Goal: Transaction & Acquisition: Purchase product/service

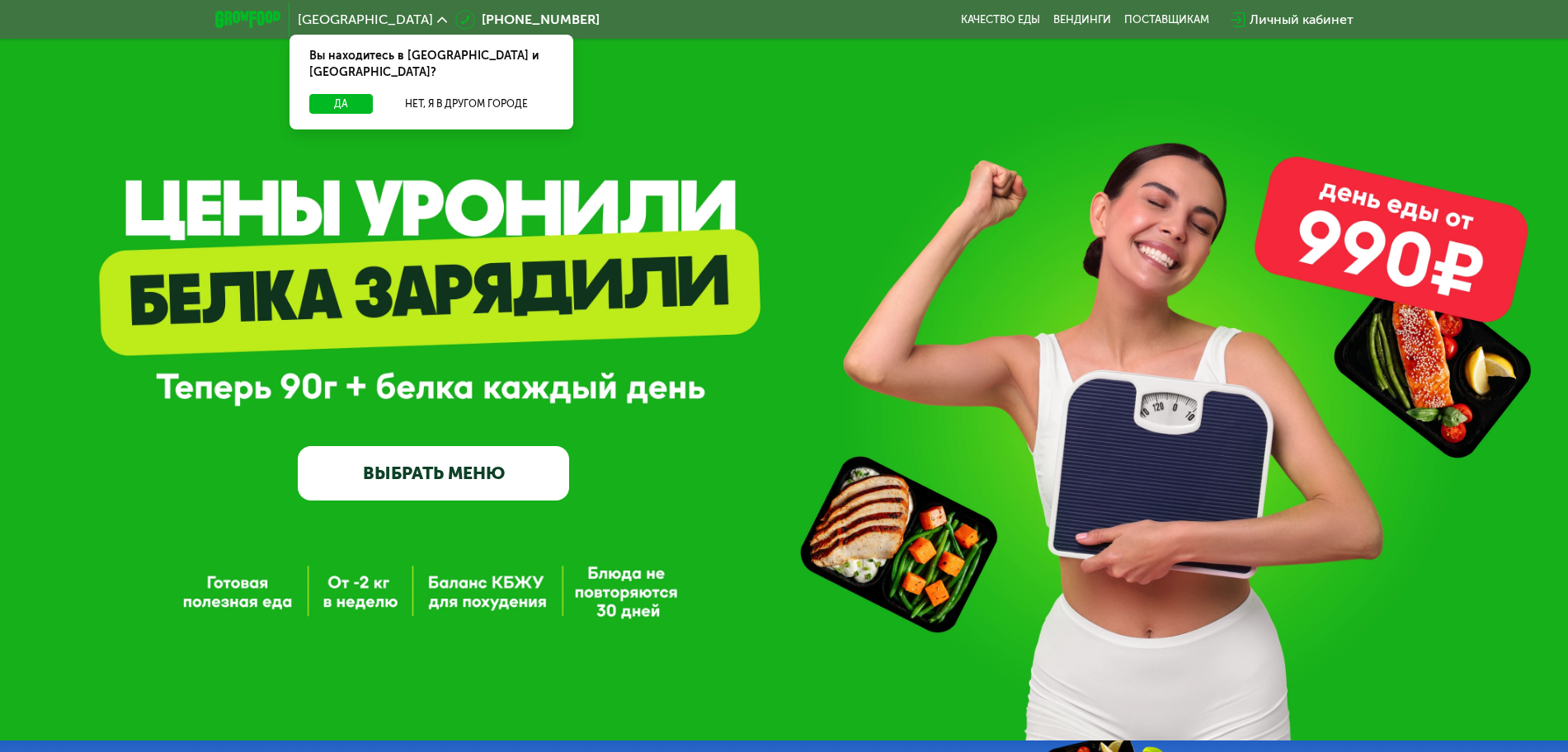
click at [517, 462] on link "ВЫБРАТЬ МЕНЮ" at bounding box center [433, 472] width 271 height 54
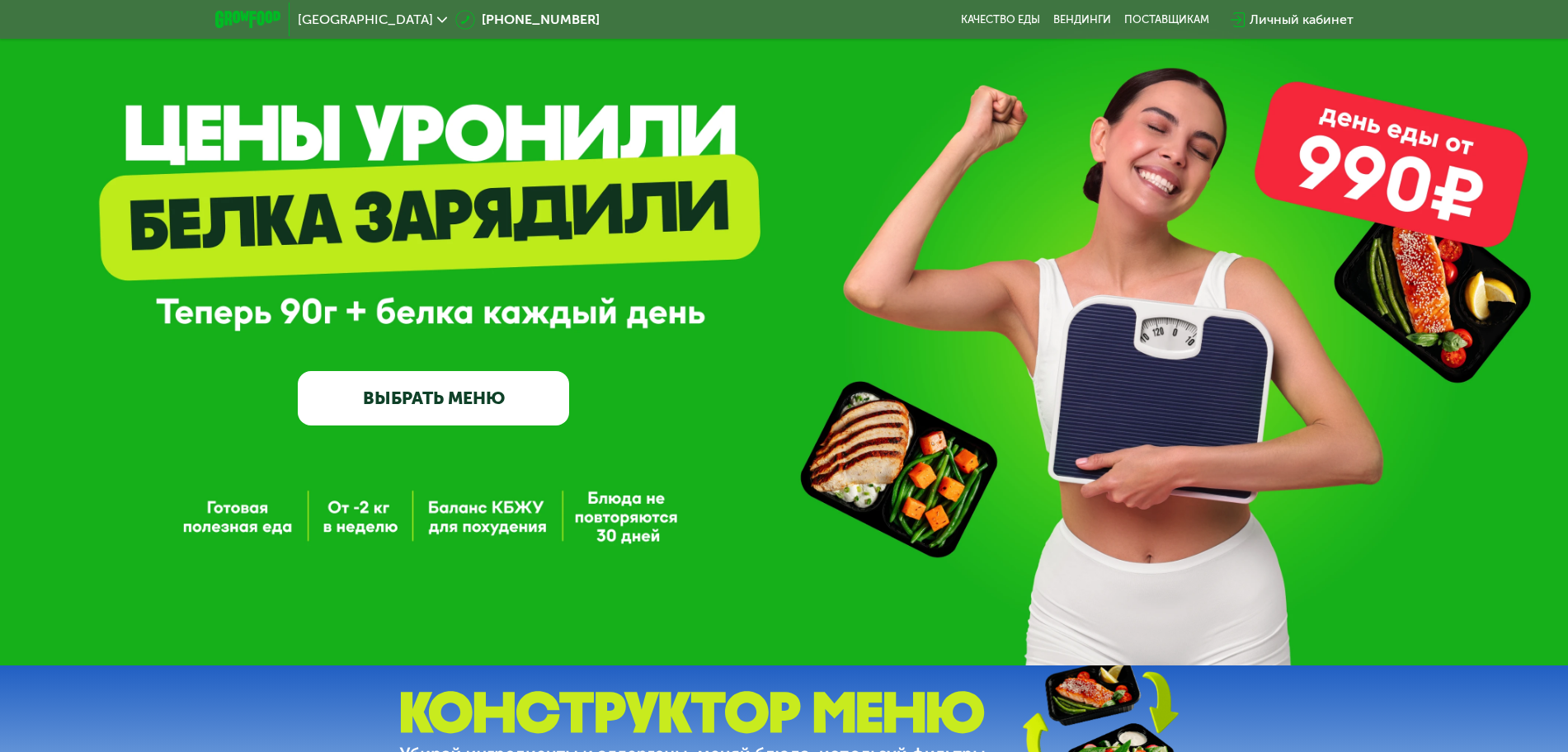
click at [513, 478] on div "GrowFood — доставка правильного питания ВЫБРАТЬ МЕНЮ" at bounding box center [784, 295] width 1568 height 741
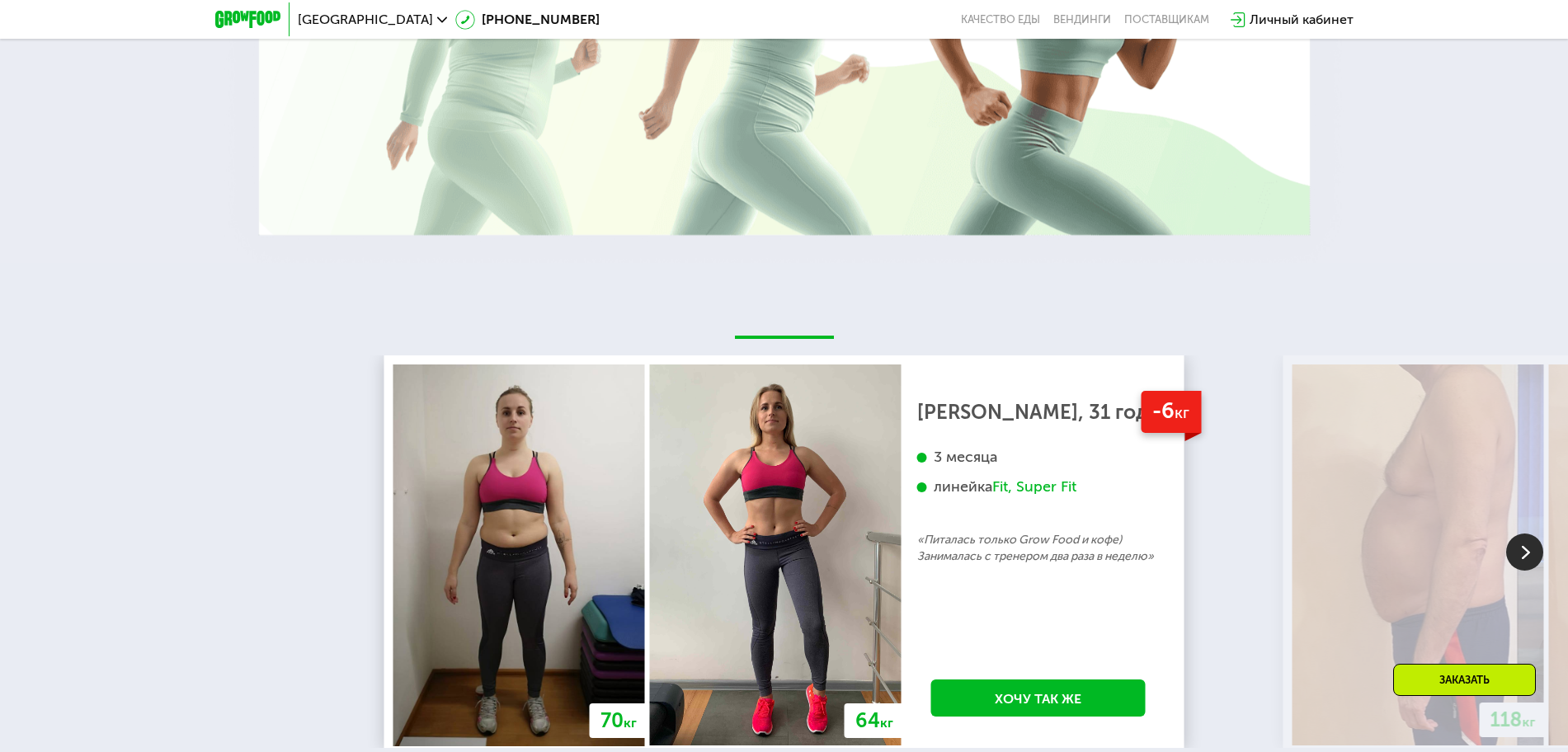
scroll to position [3158, 0]
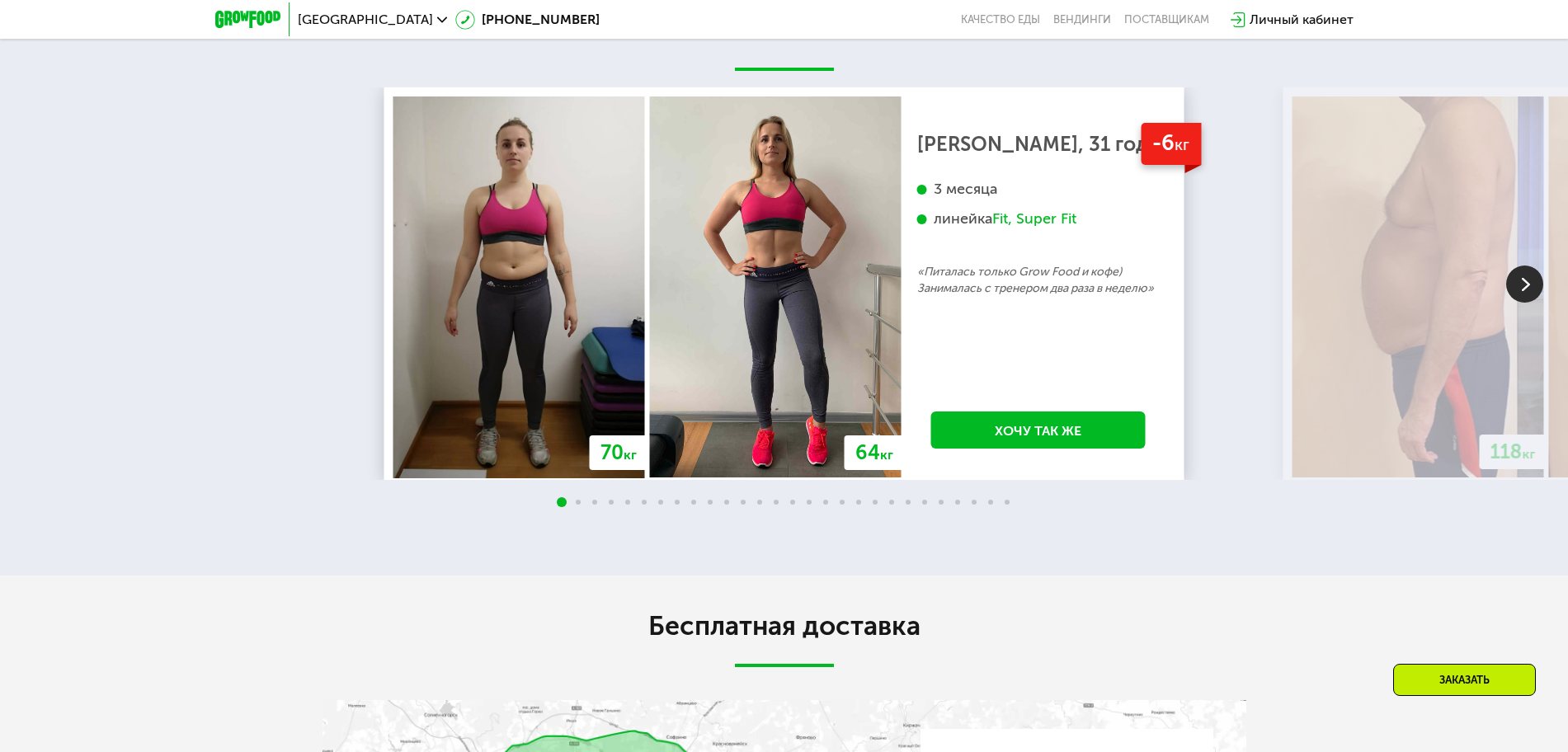
click at [1516, 290] on img at bounding box center [1524, 284] width 37 height 37
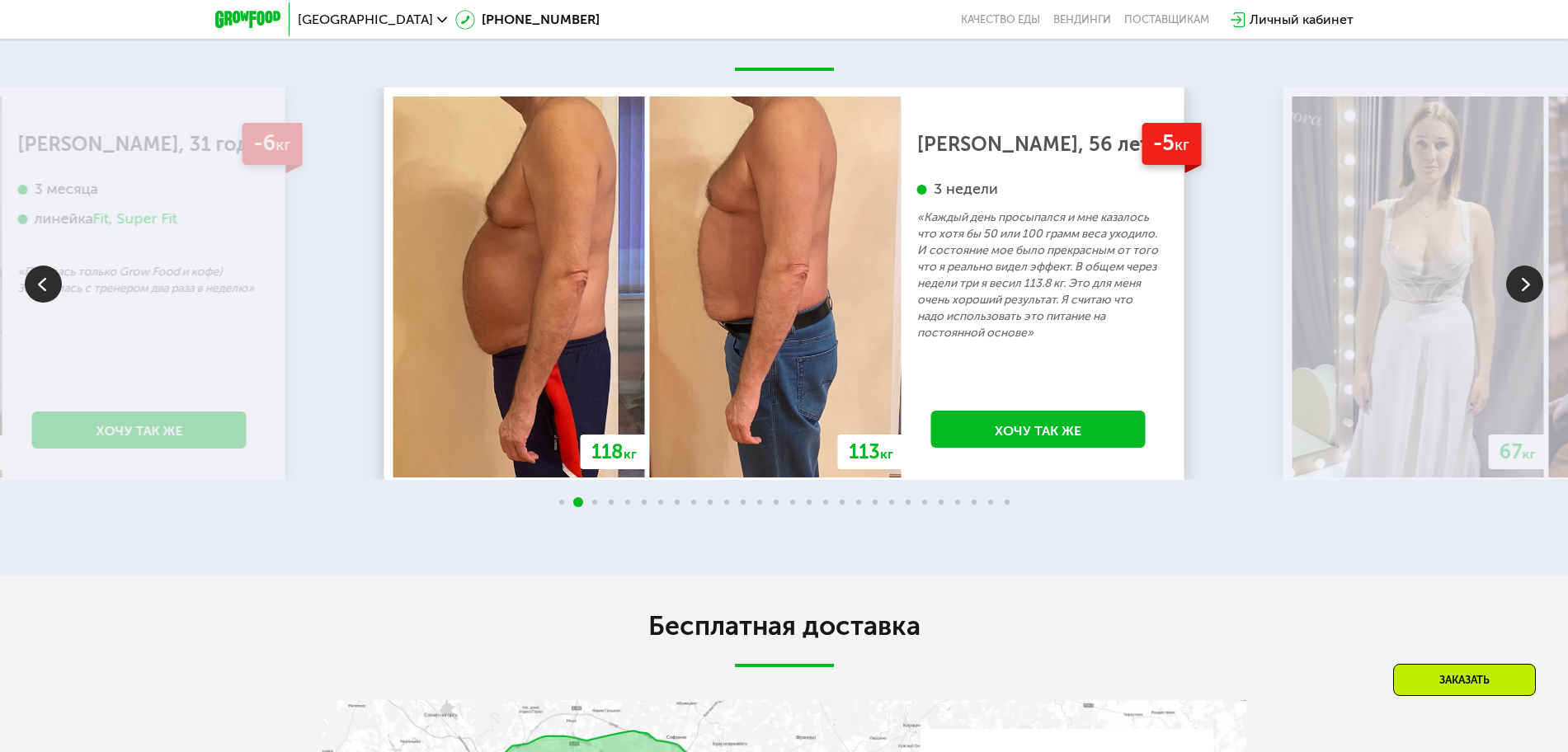
click at [1516, 290] on img at bounding box center [1524, 284] width 37 height 37
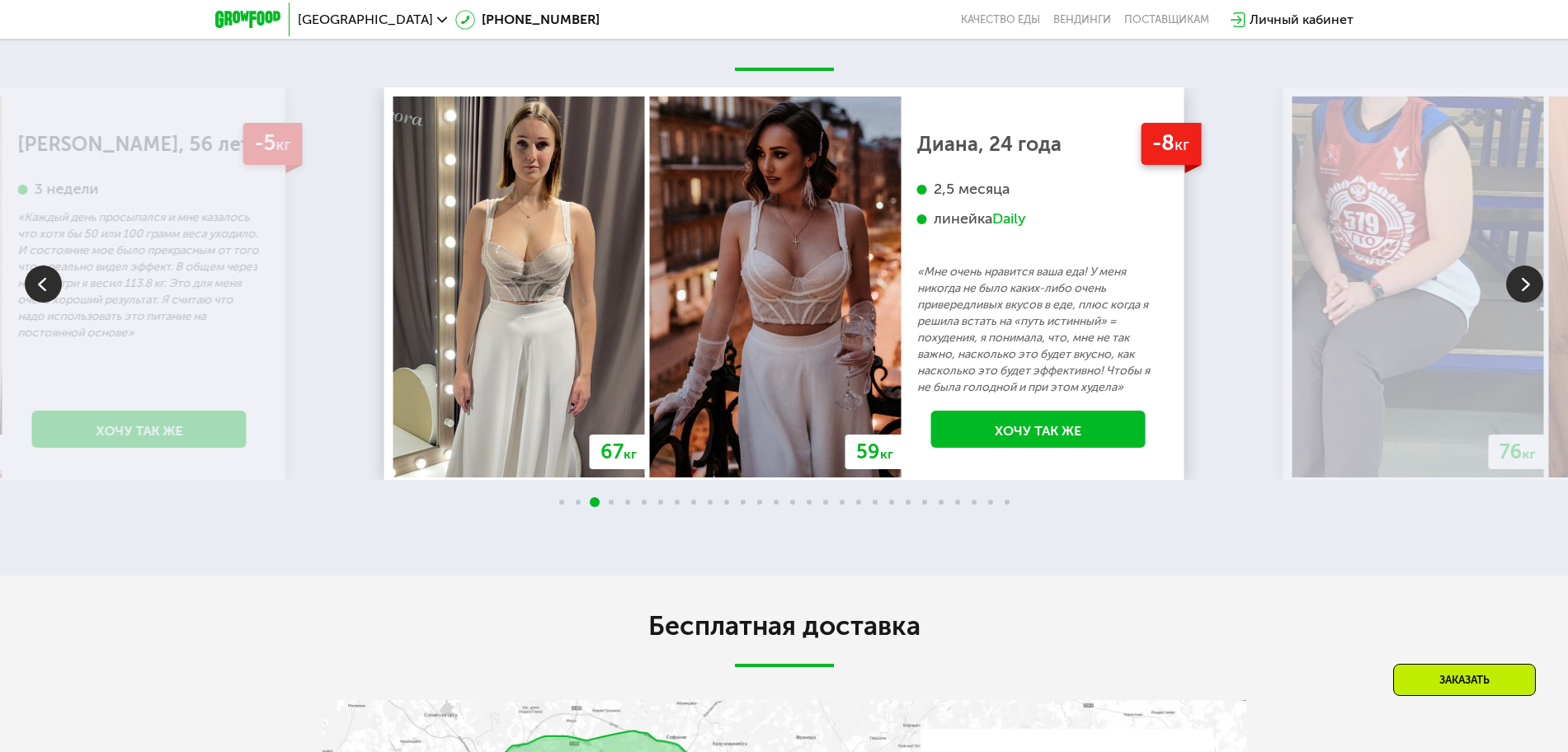
click at [1516, 290] on img at bounding box center [1524, 284] width 37 height 37
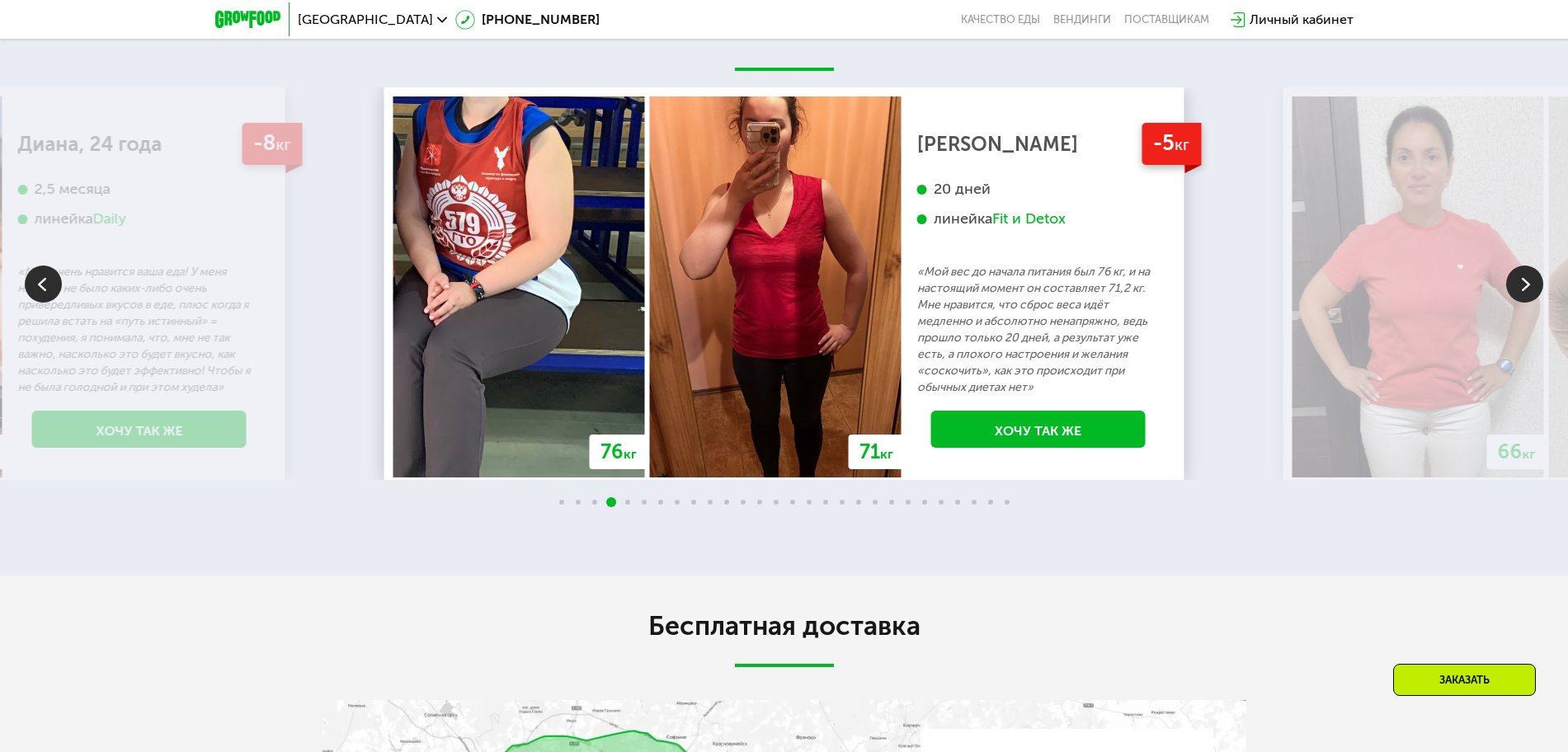
click at [1516, 290] on img at bounding box center [1524, 284] width 37 height 37
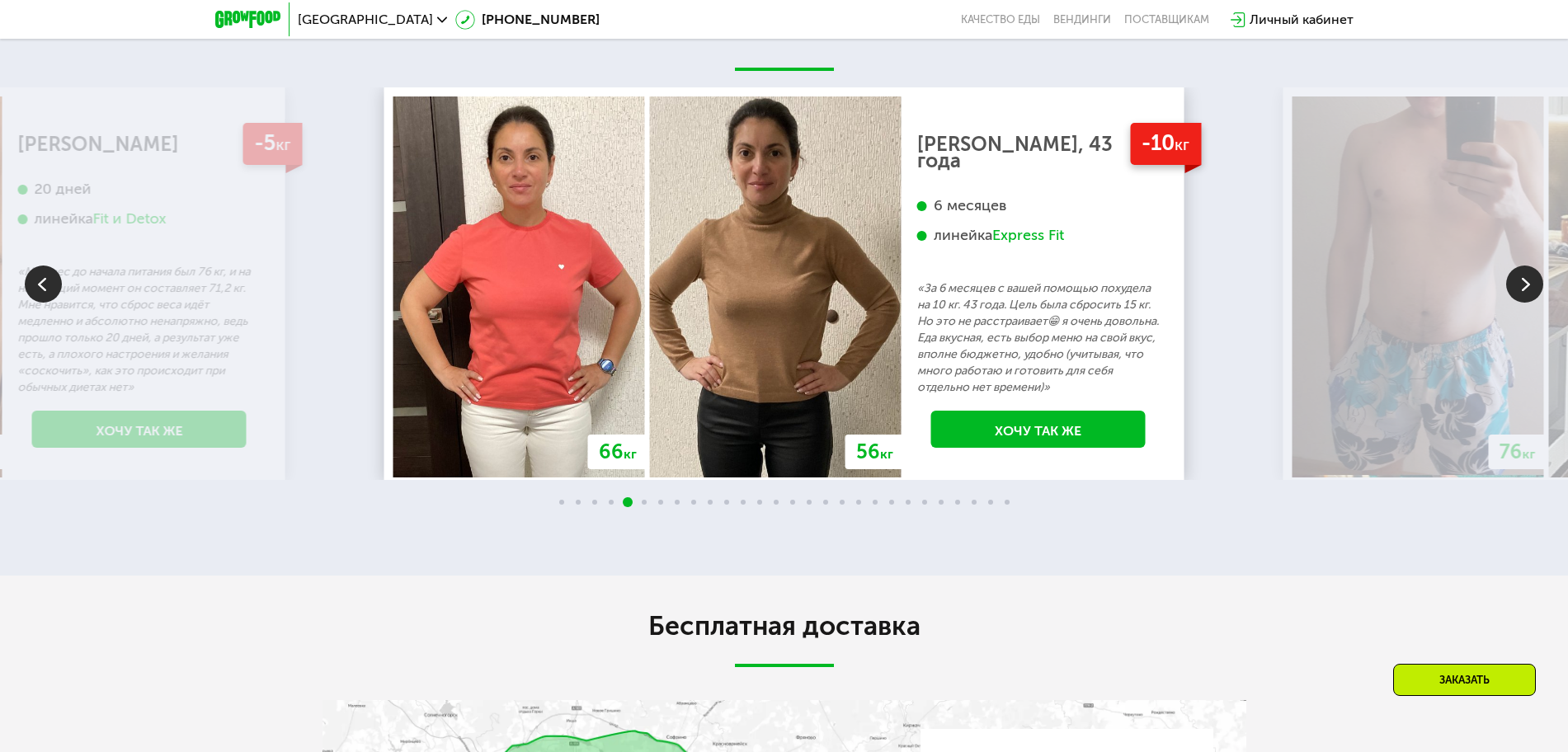
click at [1516, 290] on img at bounding box center [1524, 284] width 37 height 37
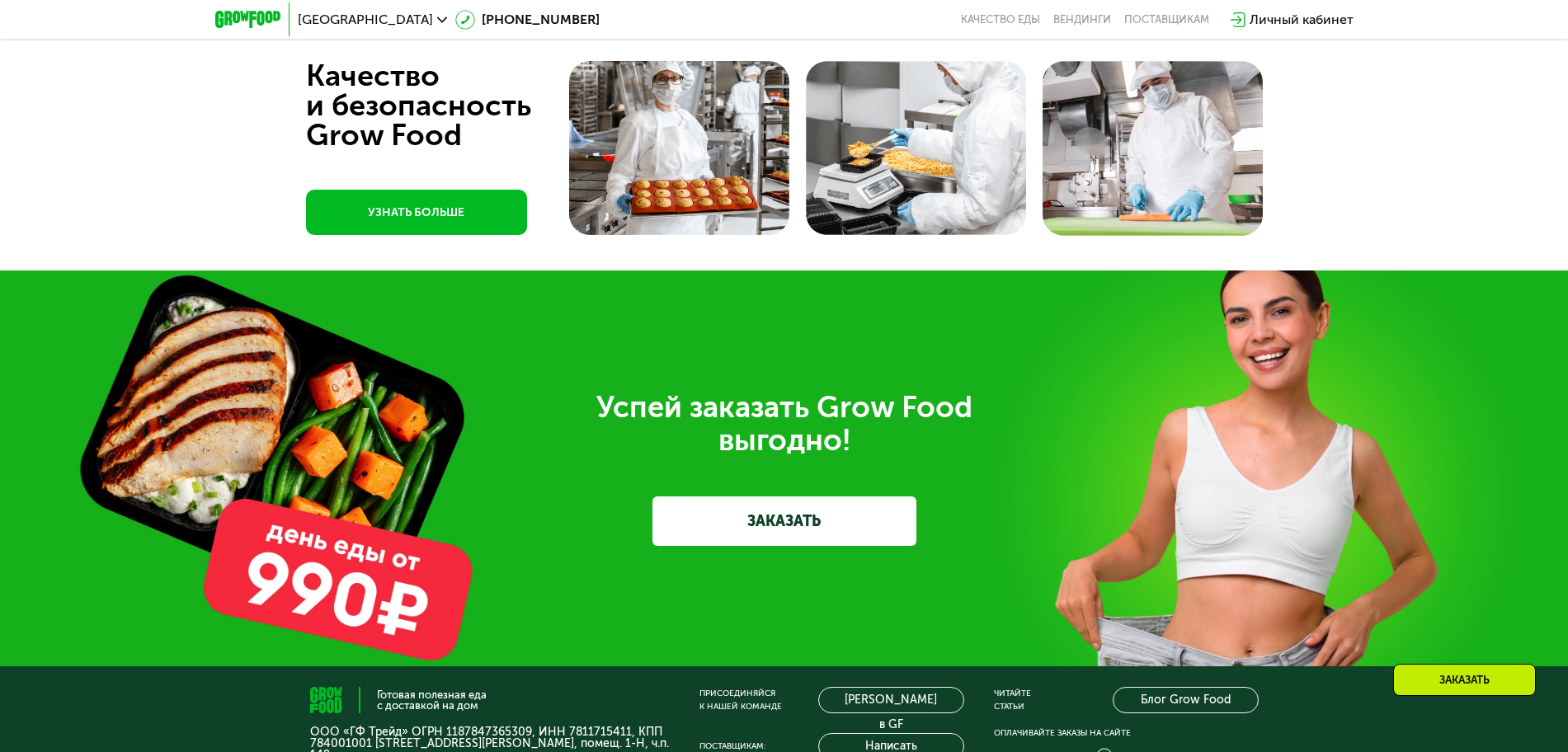
scroll to position [0, 0]
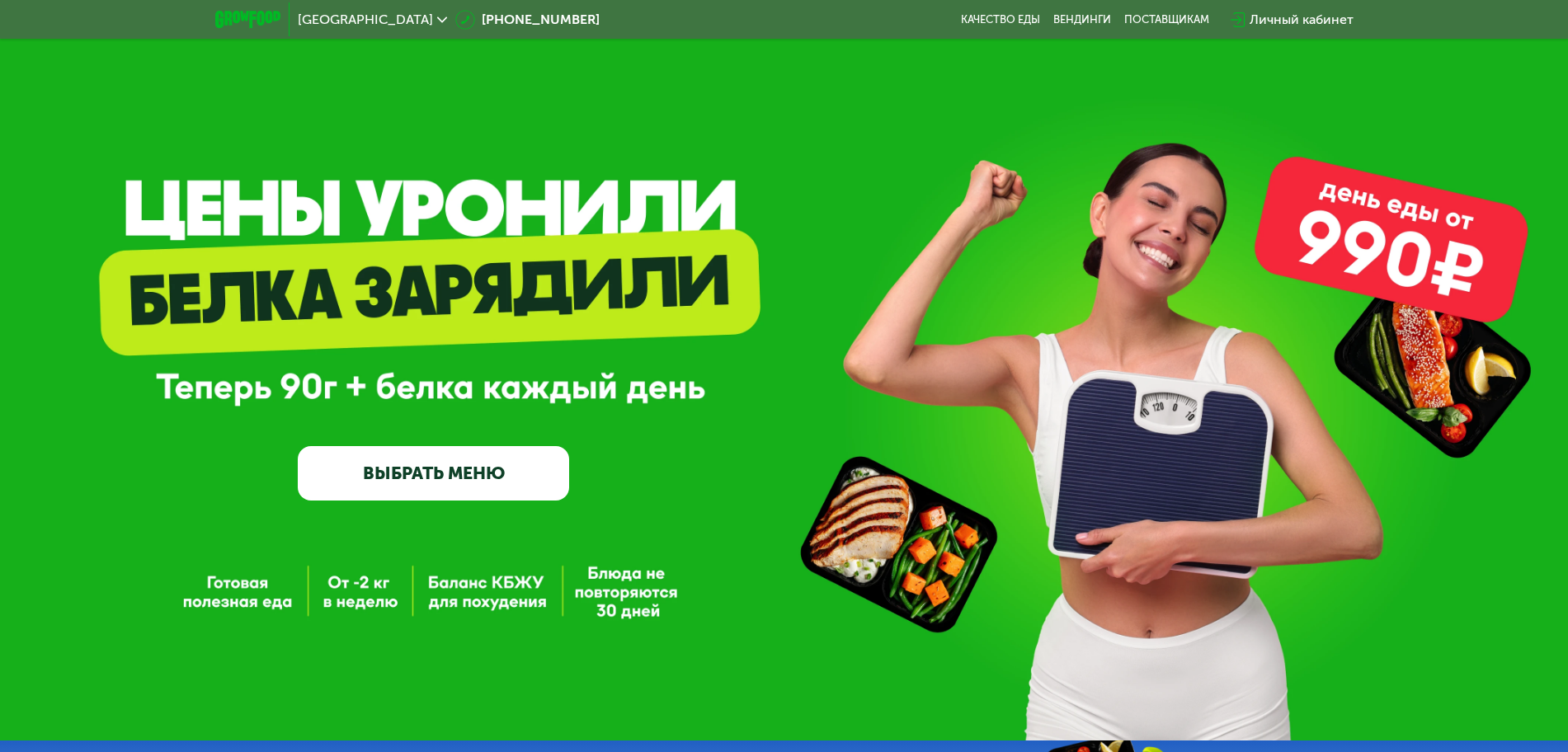
click at [509, 472] on link "ВЫБРАТЬ МЕНЮ" at bounding box center [433, 472] width 271 height 54
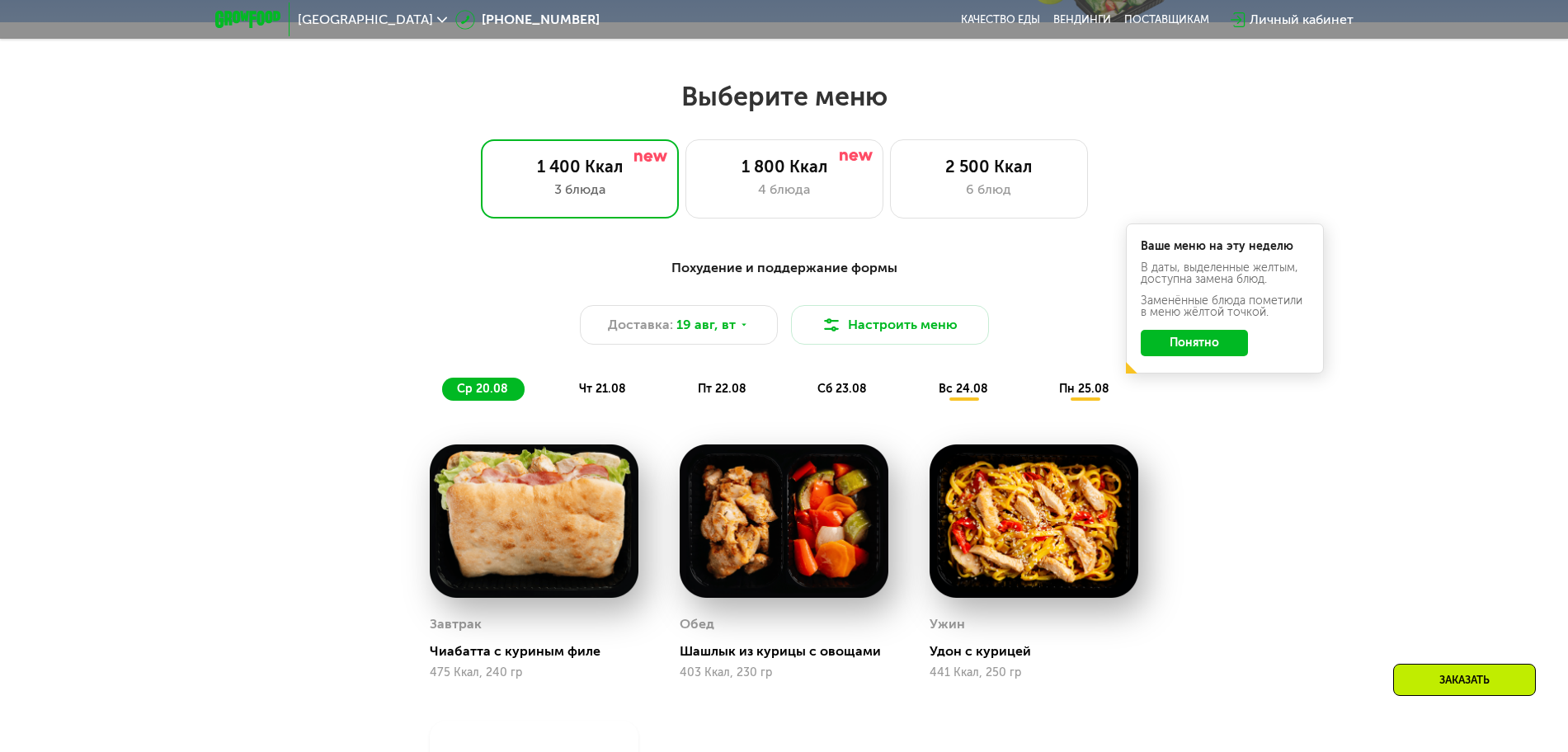
scroll to position [891, 0]
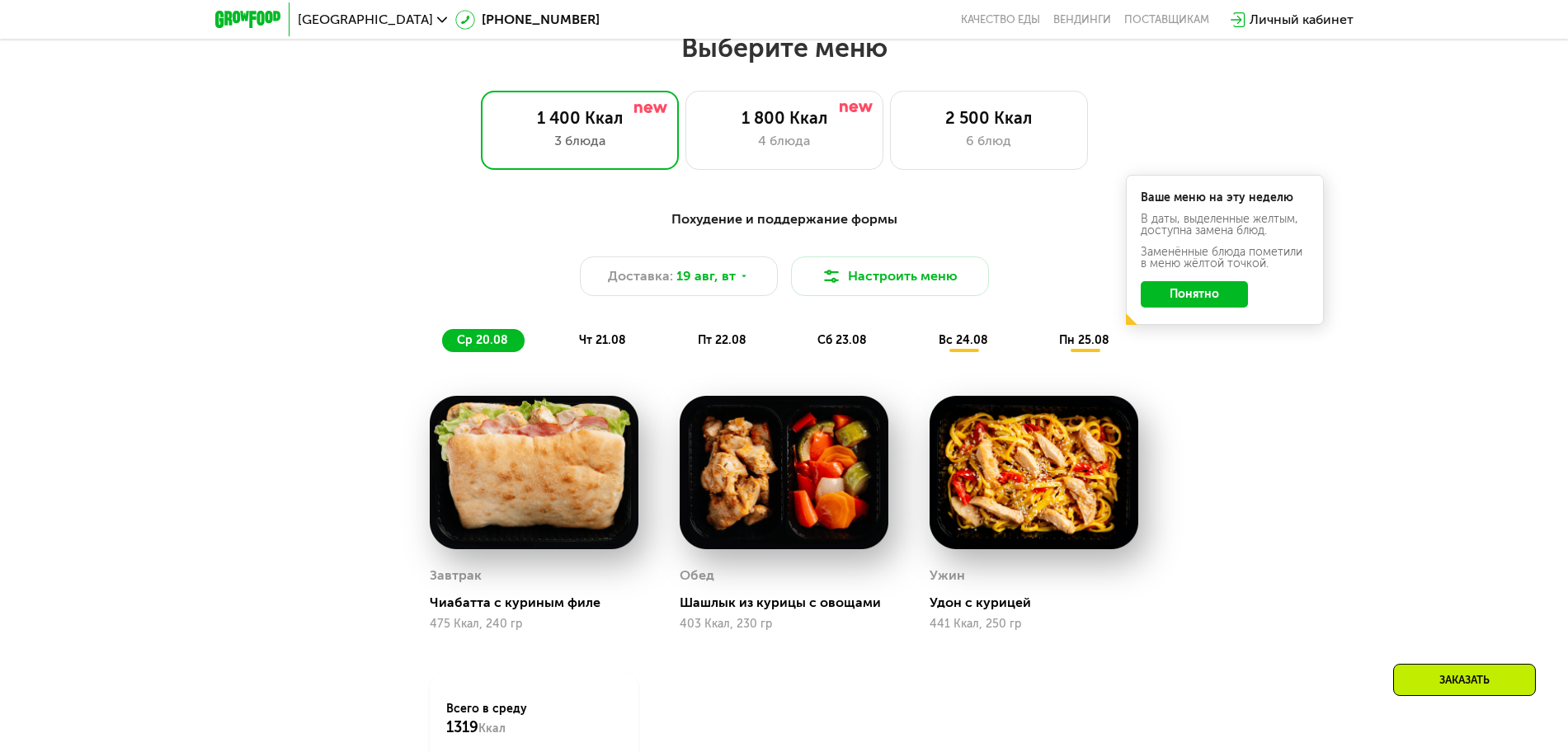
click at [599, 347] on span "чт 21.08" at bounding box center [602, 340] width 47 height 14
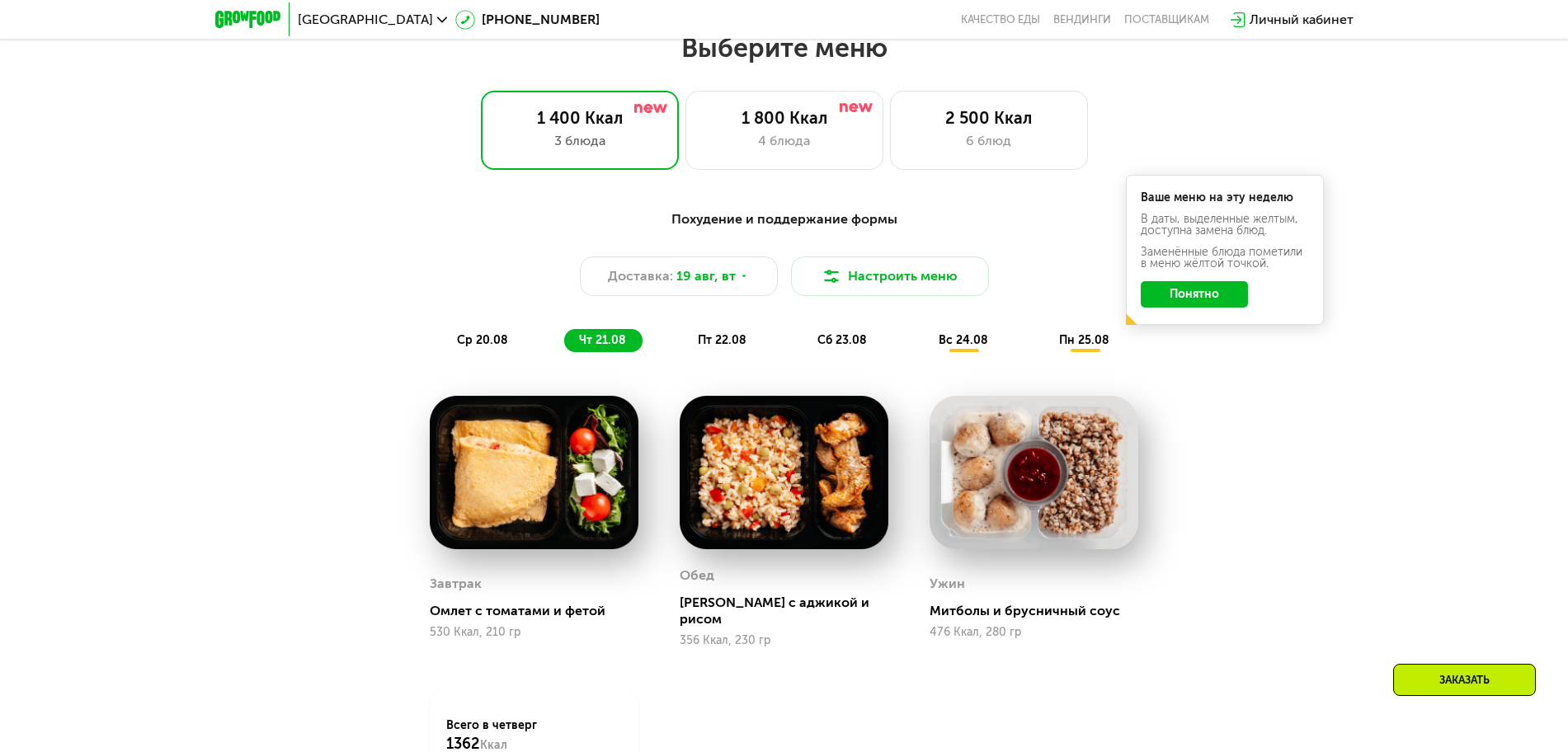
click at [722, 347] on span "пт 22.08" at bounding box center [722, 340] width 49 height 14
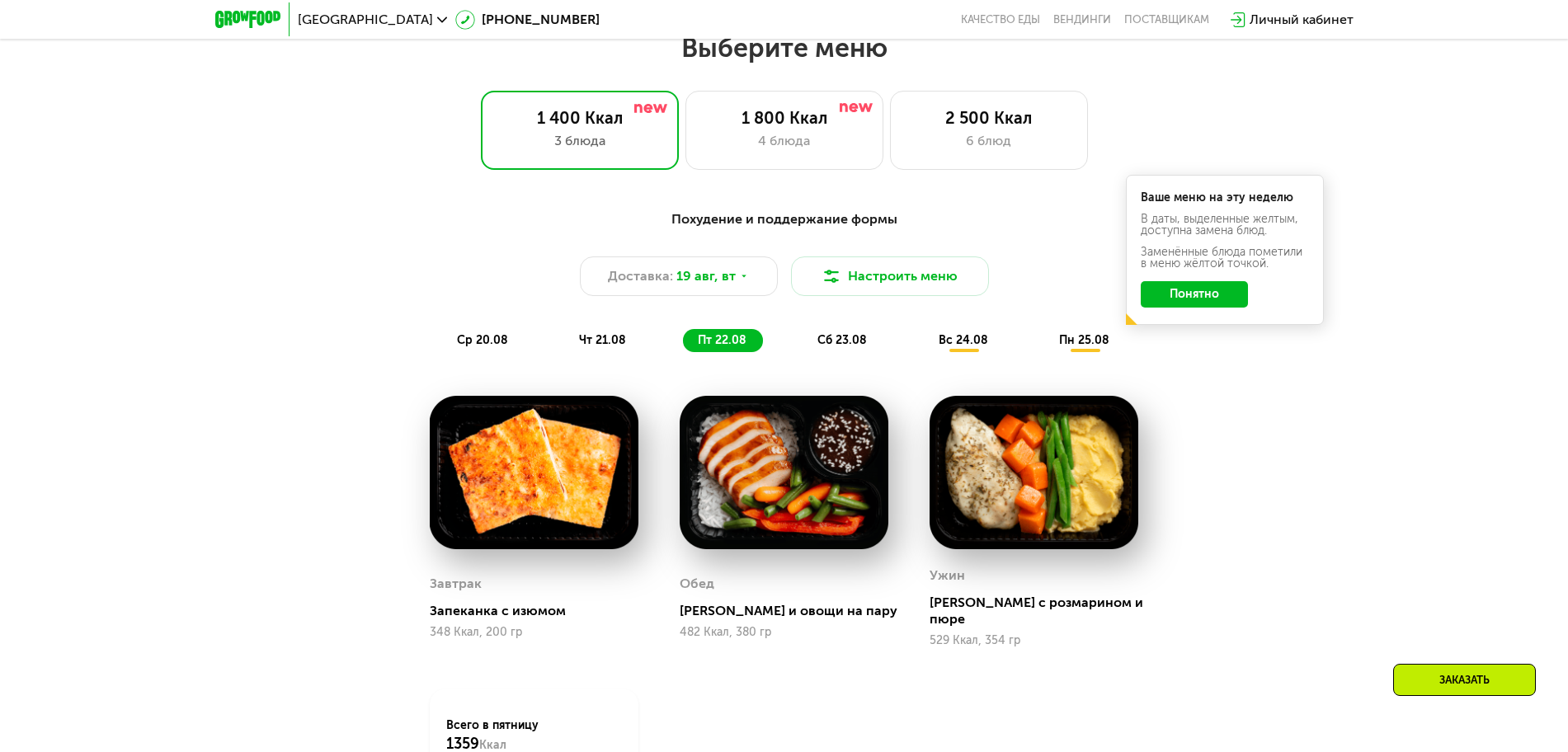
click at [848, 347] on span "сб 23.08" at bounding box center [843, 340] width 50 height 14
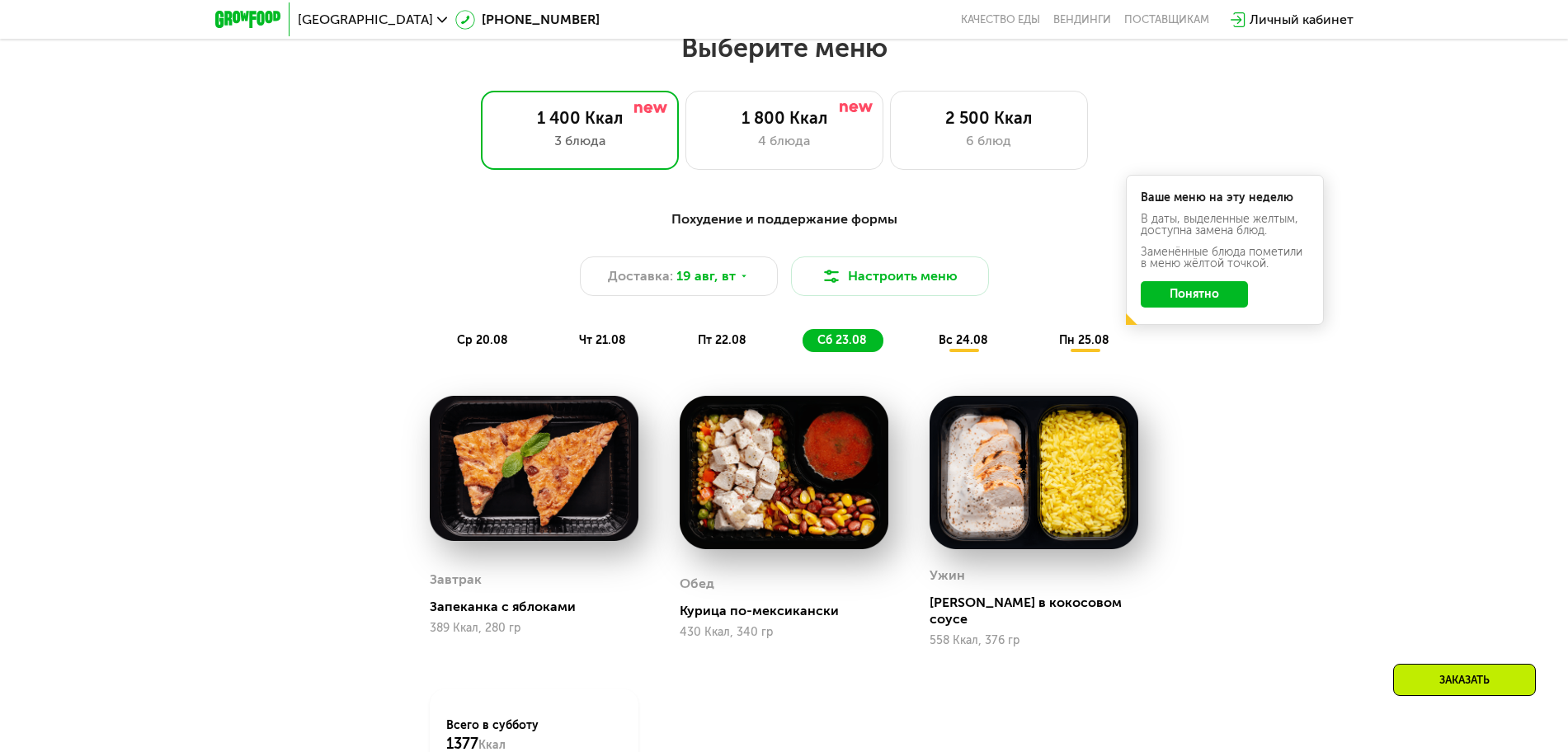
click at [958, 347] on span "вс 24.08" at bounding box center [964, 340] width 50 height 14
